Goal: Task Accomplishment & Management: Manage account settings

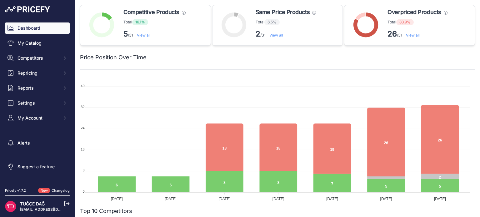
scroll to position [63, 0]
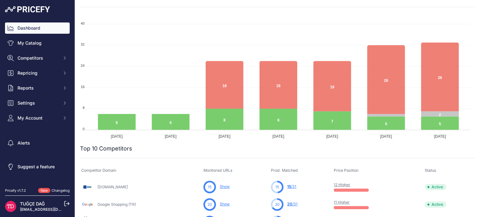
click at [12, 205] on img at bounding box center [10, 206] width 11 height 11
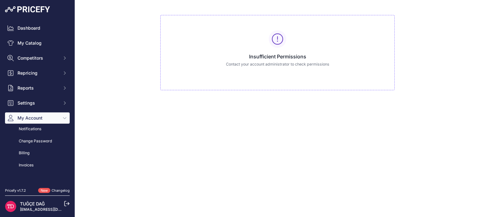
click at [285, 35] on div at bounding box center [278, 39] width 18 height 18
drag, startPoint x: 272, startPoint y: 38, endPoint x: 271, endPoint y: 42, distance: 4.4
click at [271, 41] on div at bounding box center [278, 39] width 18 height 18
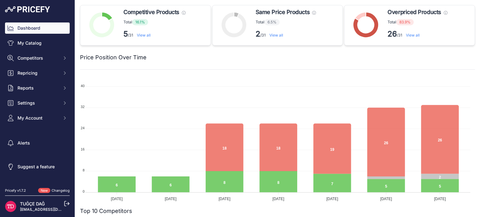
click at [65, 203] on icon at bounding box center [67, 204] width 6 height 6
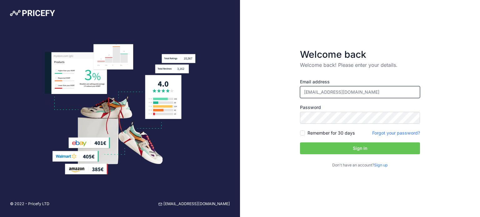
click at [361, 95] on input "[EMAIL_ADDRESS][DOMAIN_NAME]" at bounding box center [360, 92] width 120 height 12
type input "[EMAIL_ADDRESS][DOMAIN_NAME]"
click at [338, 132] on label "Remember for 30 days" at bounding box center [331, 133] width 47 height 6
click at [305, 132] on input "Remember for 30 days" at bounding box center [302, 133] width 5 height 5
checkbox input "true"
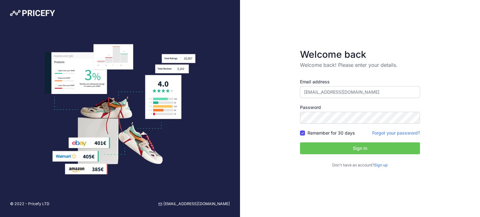
click at [338, 146] on button "Sign in" at bounding box center [360, 149] width 120 height 12
click at [338, 149] on button "Sign in" at bounding box center [360, 149] width 120 height 12
